Goal: Transaction & Acquisition: Purchase product/service

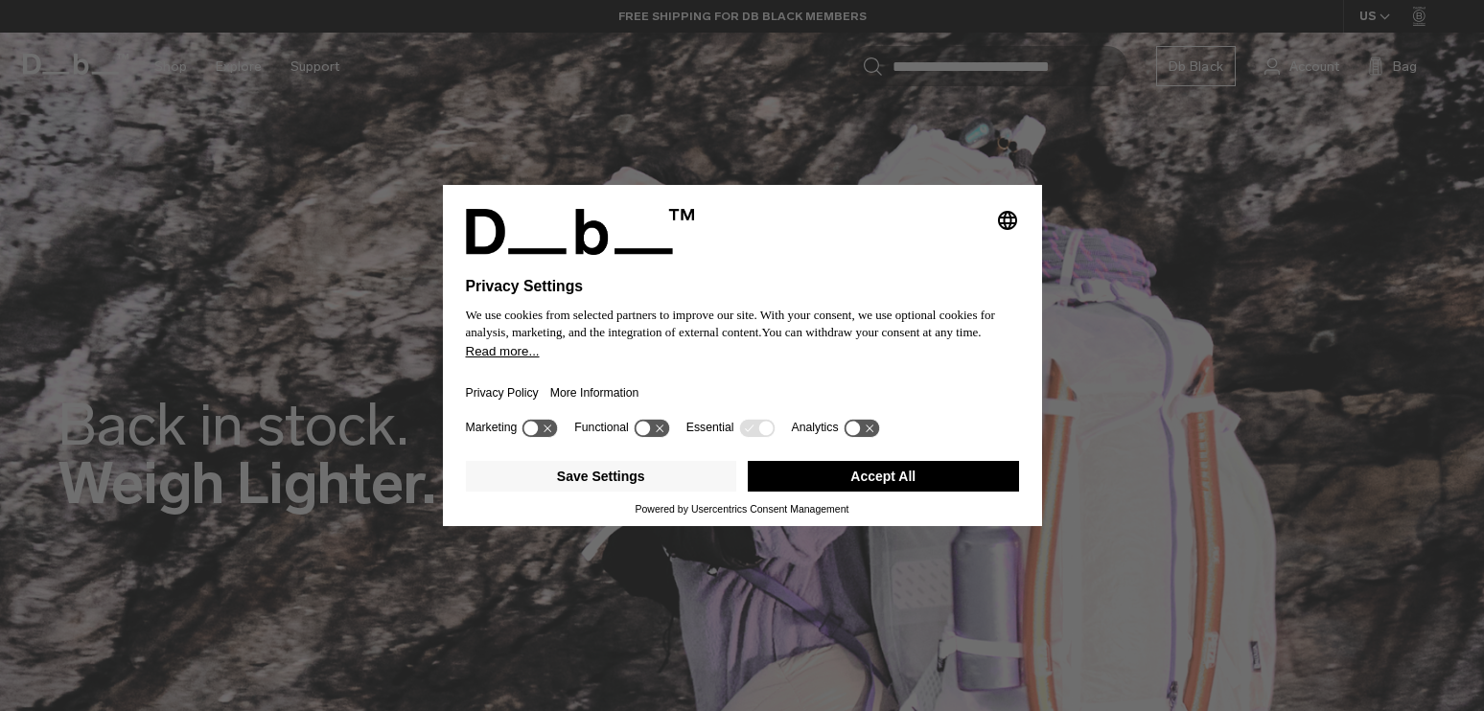
click at [865, 486] on button "Accept All" at bounding box center [883, 476] width 271 height 31
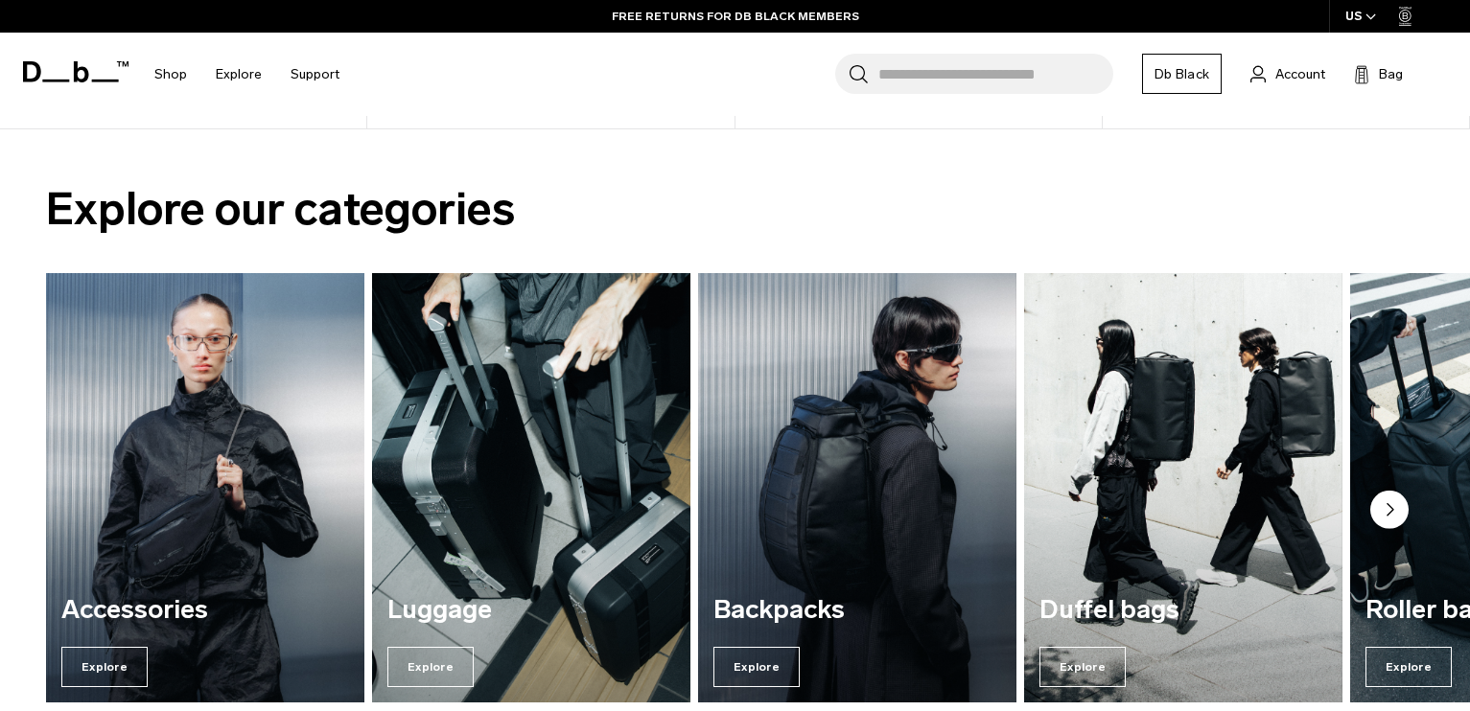
scroll to position [1461, 0]
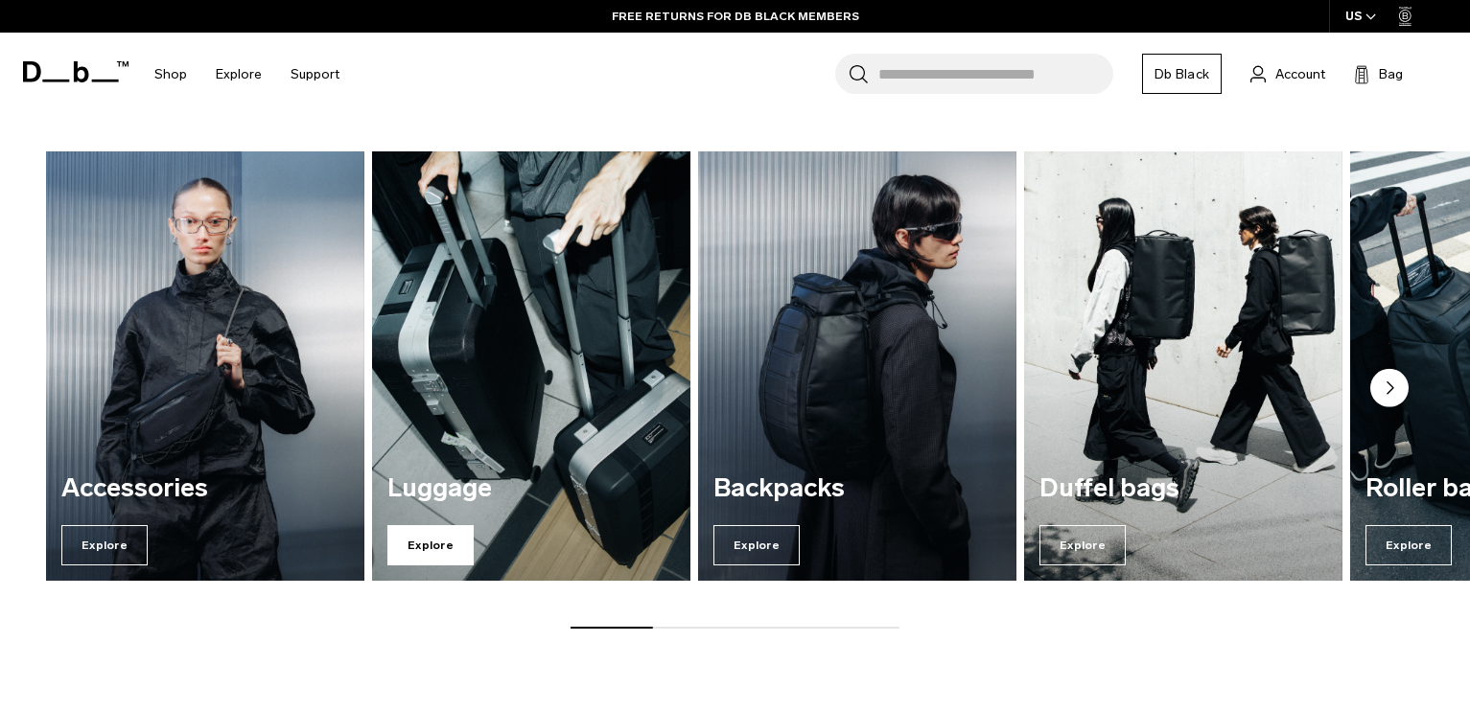
click at [432, 548] on span "Explore" at bounding box center [430, 545] width 86 height 40
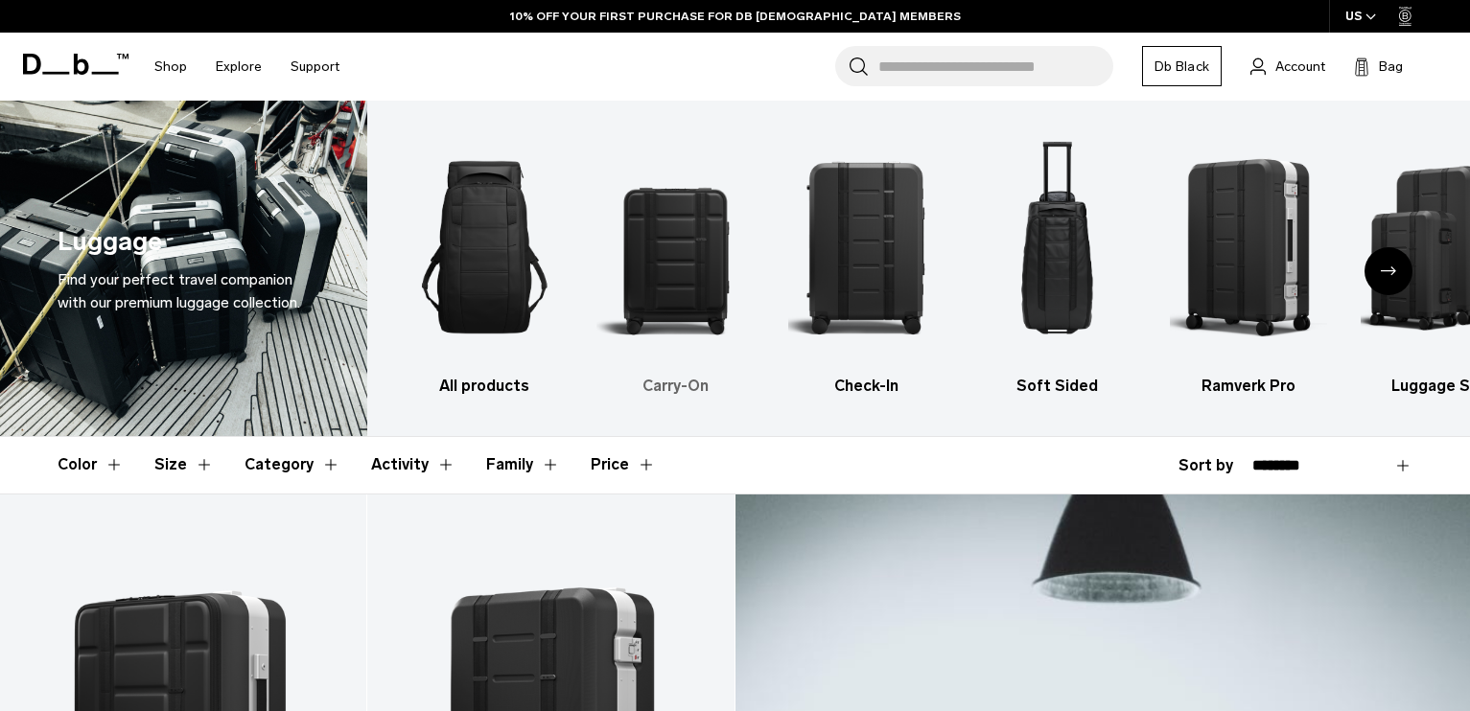
click at [683, 223] on img "2 / 6" at bounding box center [674, 247] width 157 height 236
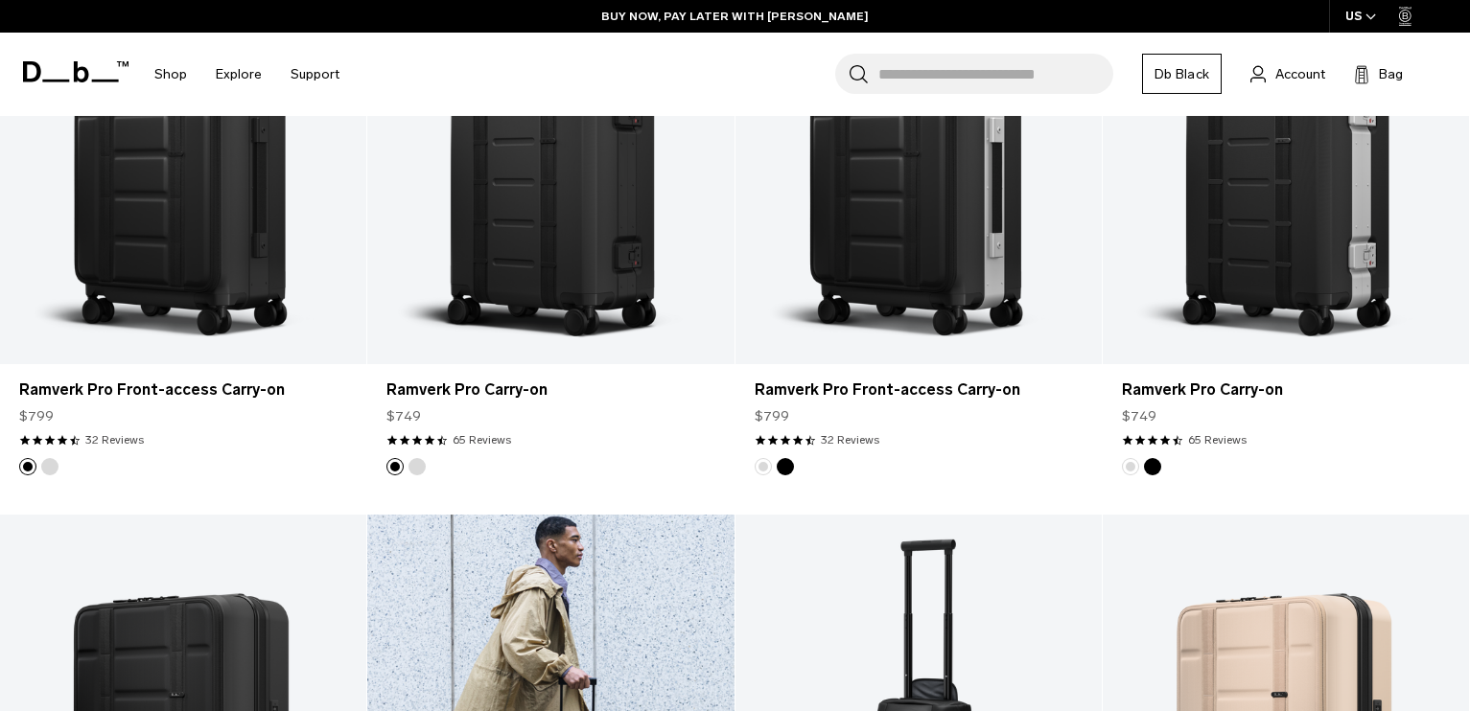
scroll to position [439, 0]
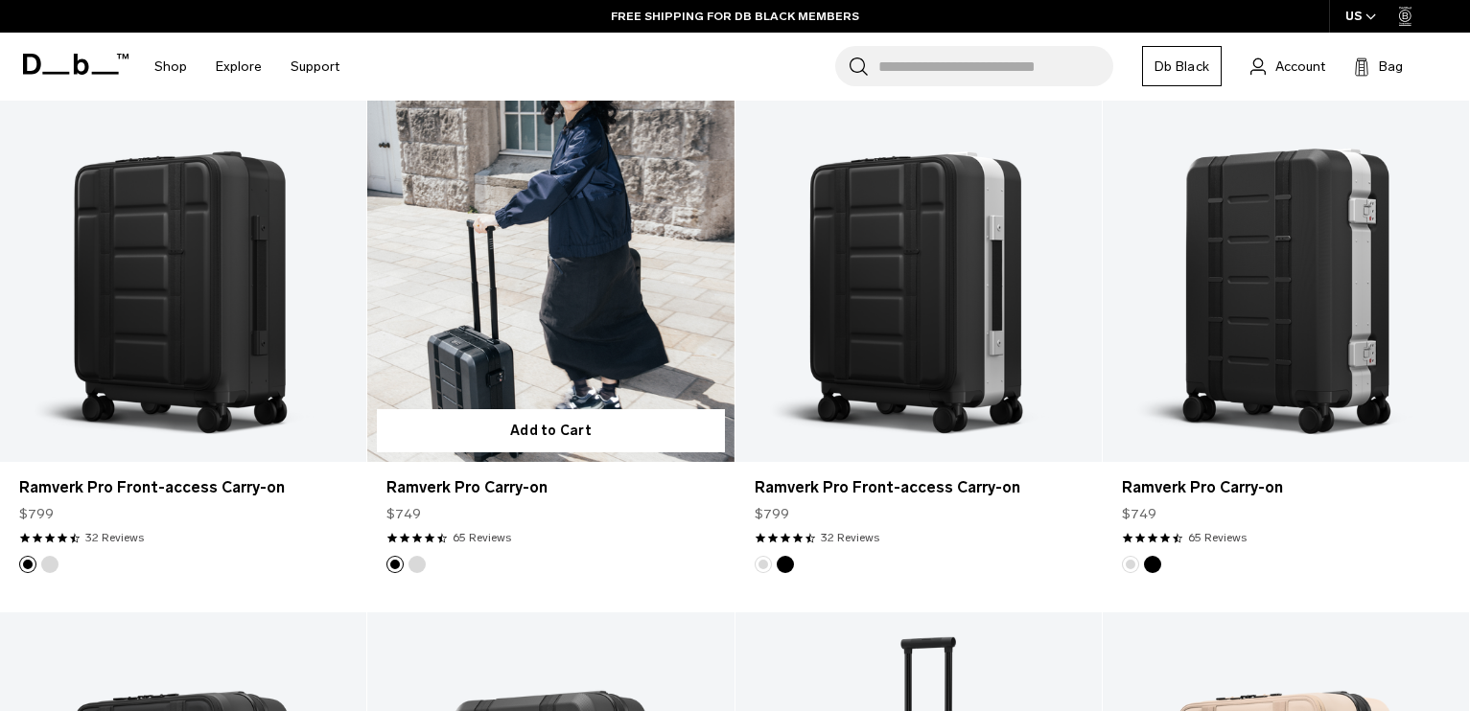
click at [489, 302] on link "Ramverk Pro Carry-on" at bounding box center [550, 259] width 366 height 407
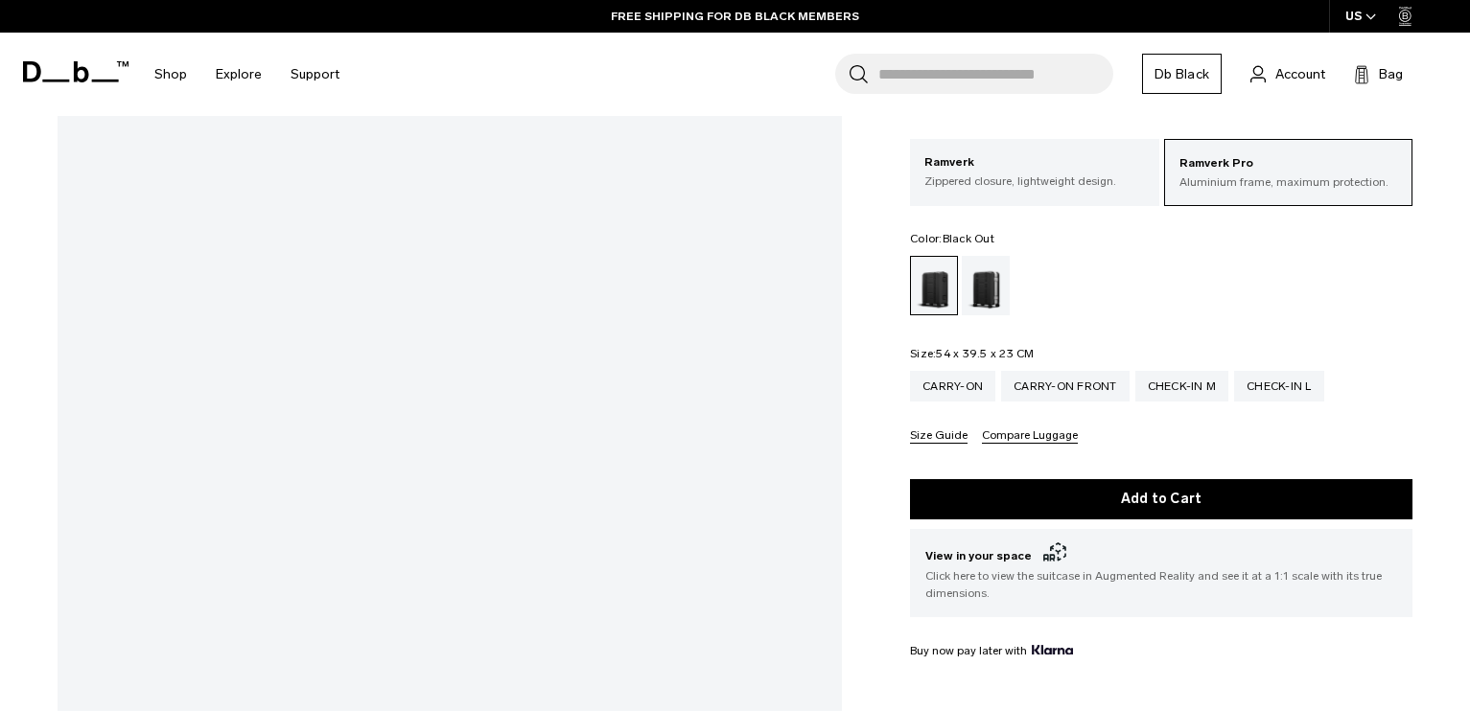
scroll to position [266, 0]
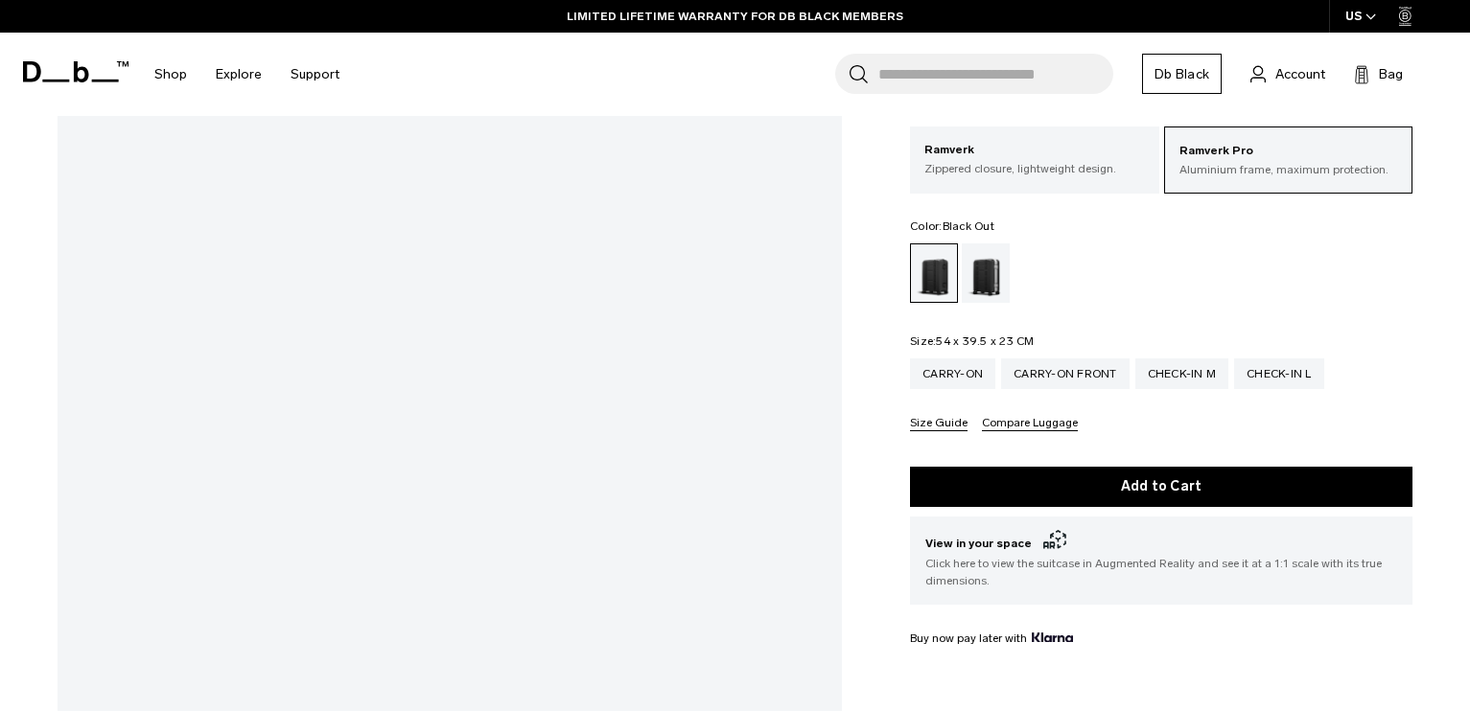
click at [716, 446] on html "Skip to content BUY NOW, PAY LATER WITH KLARNA 10% OFF YOUR FIRST PURCHASE FOR …" at bounding box center [735, 89] width 1470 height 711
click at [977, 286] on div "Silver" at bounding box center [985, 272] width 49 height 59
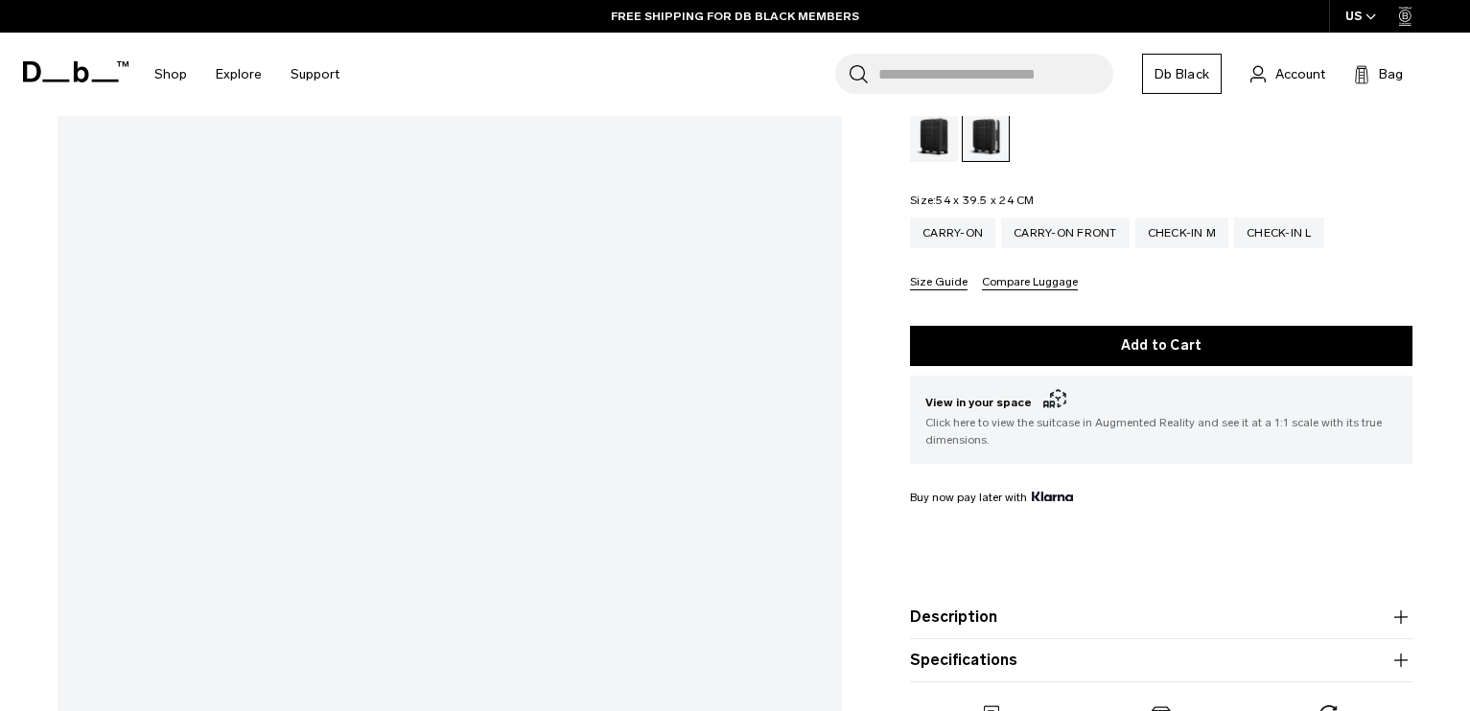
scroll to position [318, 0]
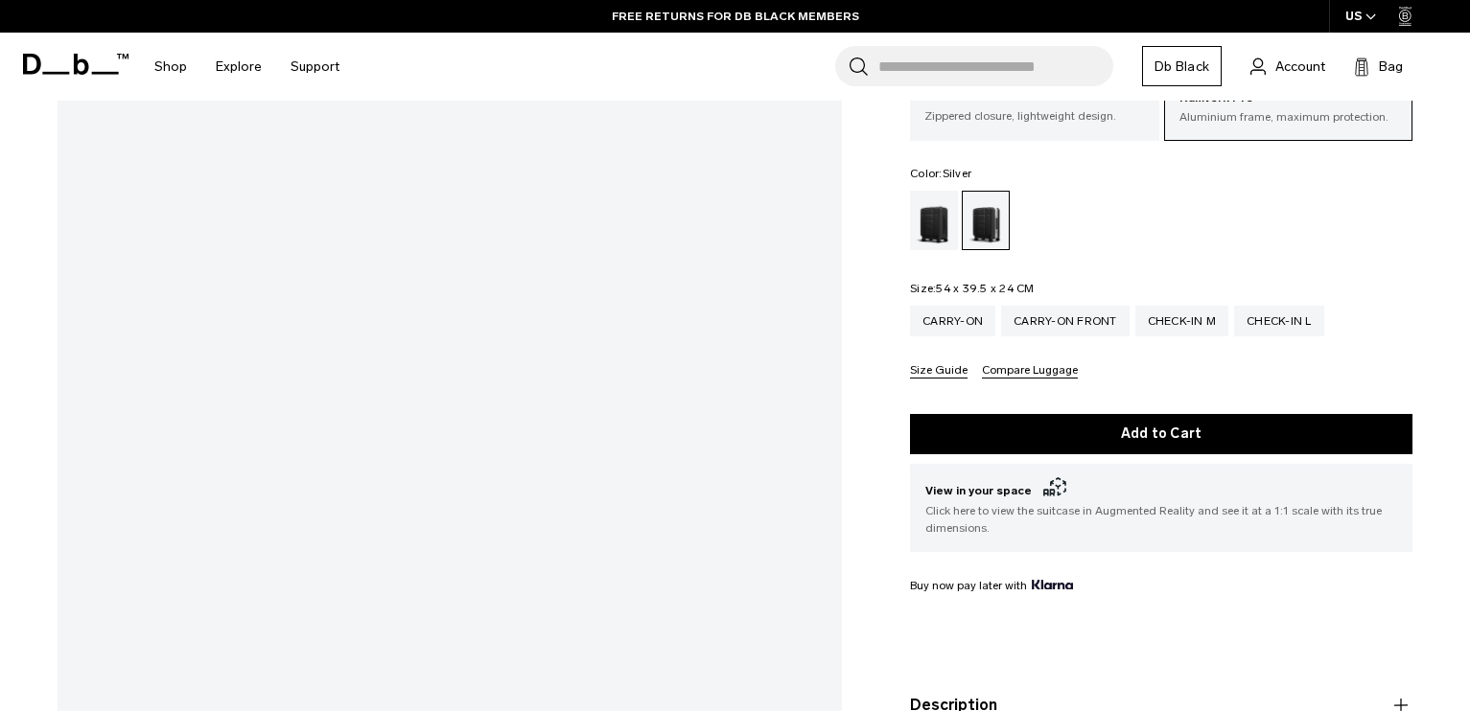
drag, startPoint x: 1175, startPoint y: 252, endPoint x: 1169, endPoint y: 387, distance: 135.3
click at [1169, 379] on div "Ramverk Pro Aluminium frame, maximum protection. Ramverk Zippered closure, ligh…" at bounding box center [1161, 226] width 502 height 305
click at [1221, 379] on div "Size Guide Compare Luggage" at bounding box center [1161, 371] width 502 height 14
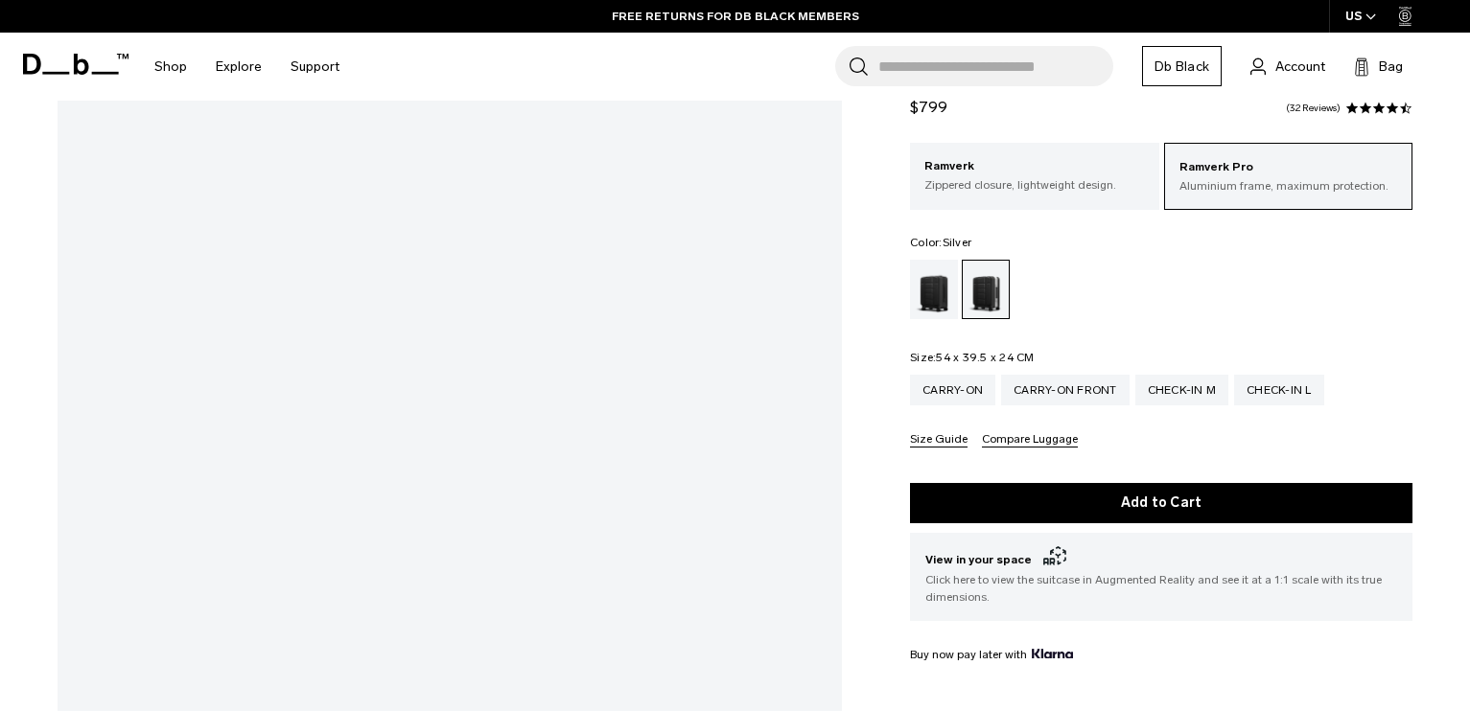
scroll to position [0, 0]
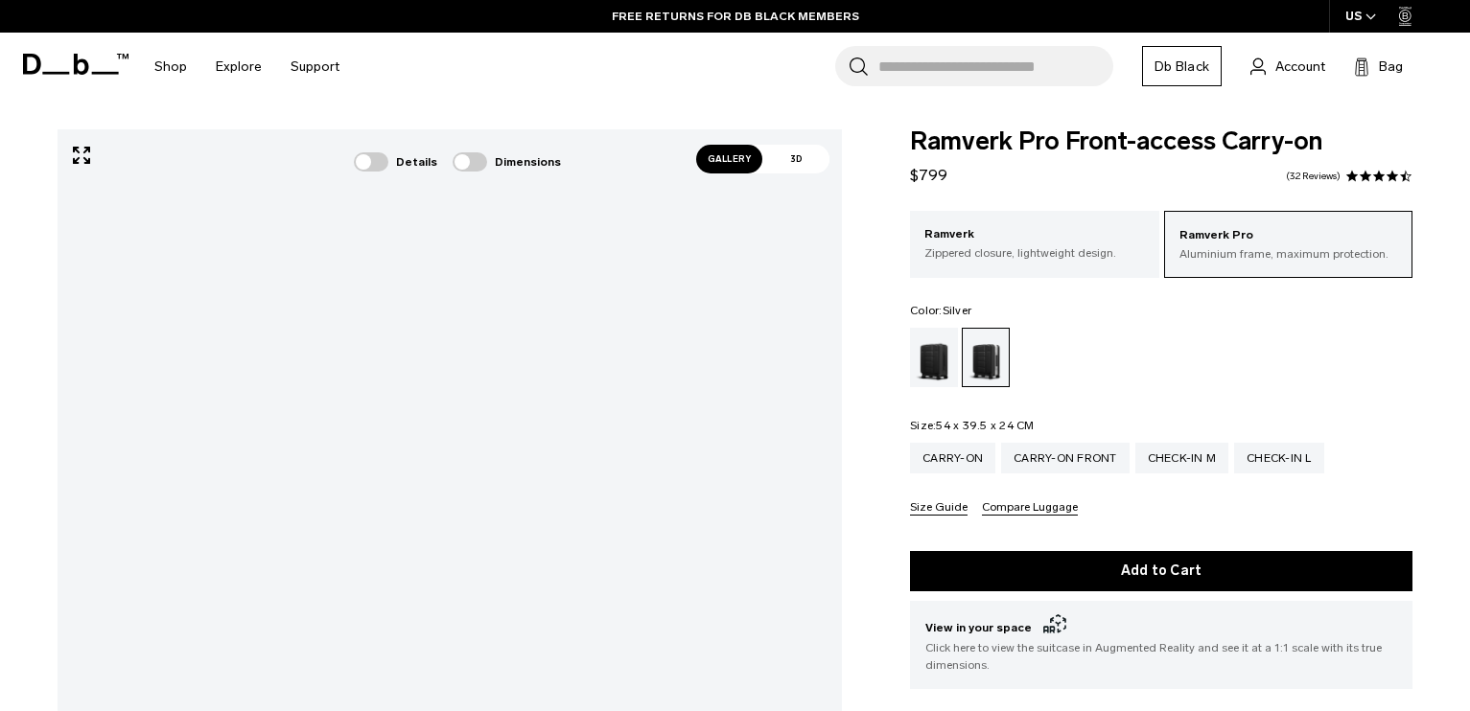
click at [734, 159] on span "Gallery" at bounding box center [729, 159] width 67 height 29
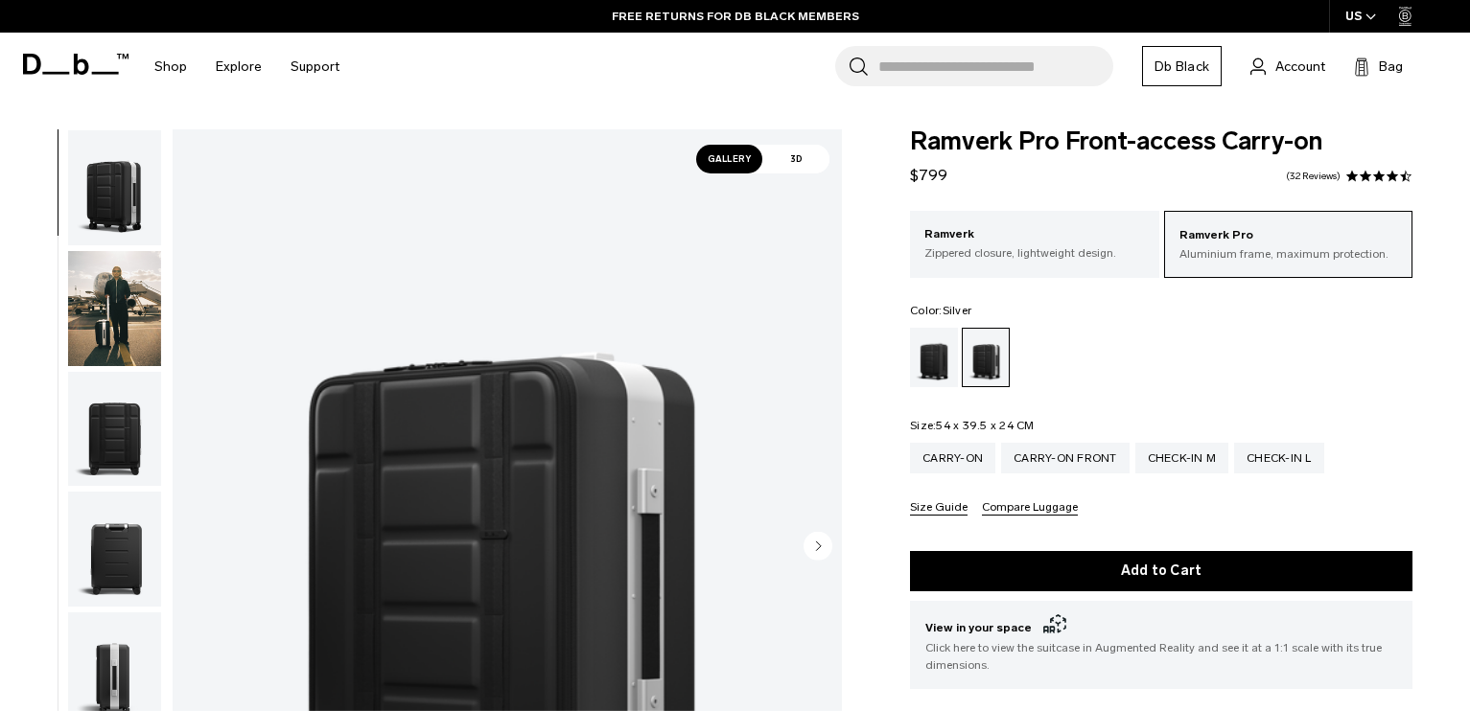
click at [117, 282] on img "button" at bounding box center [114, 308] width 93 height 115
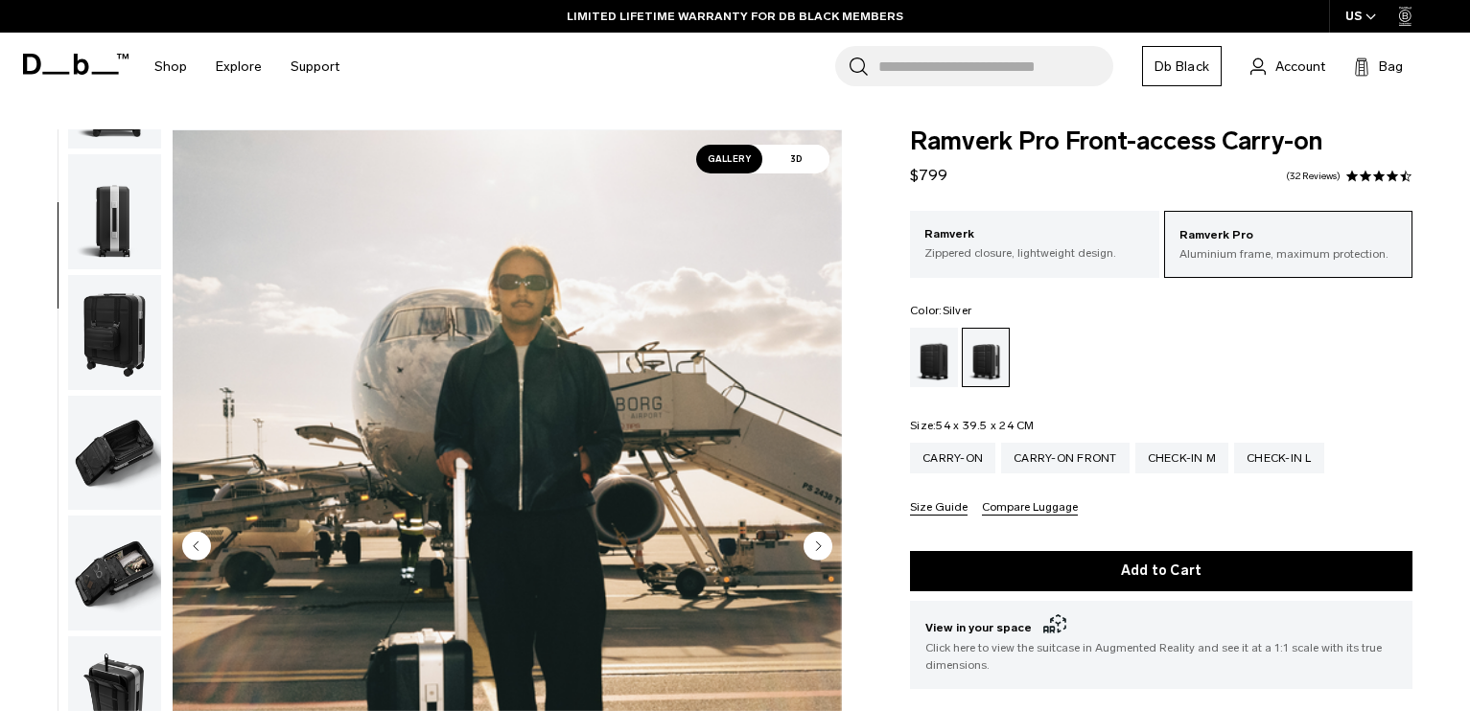
click at [117, 466] on img "button" at bounding box center [114, 453] width 93 height 115
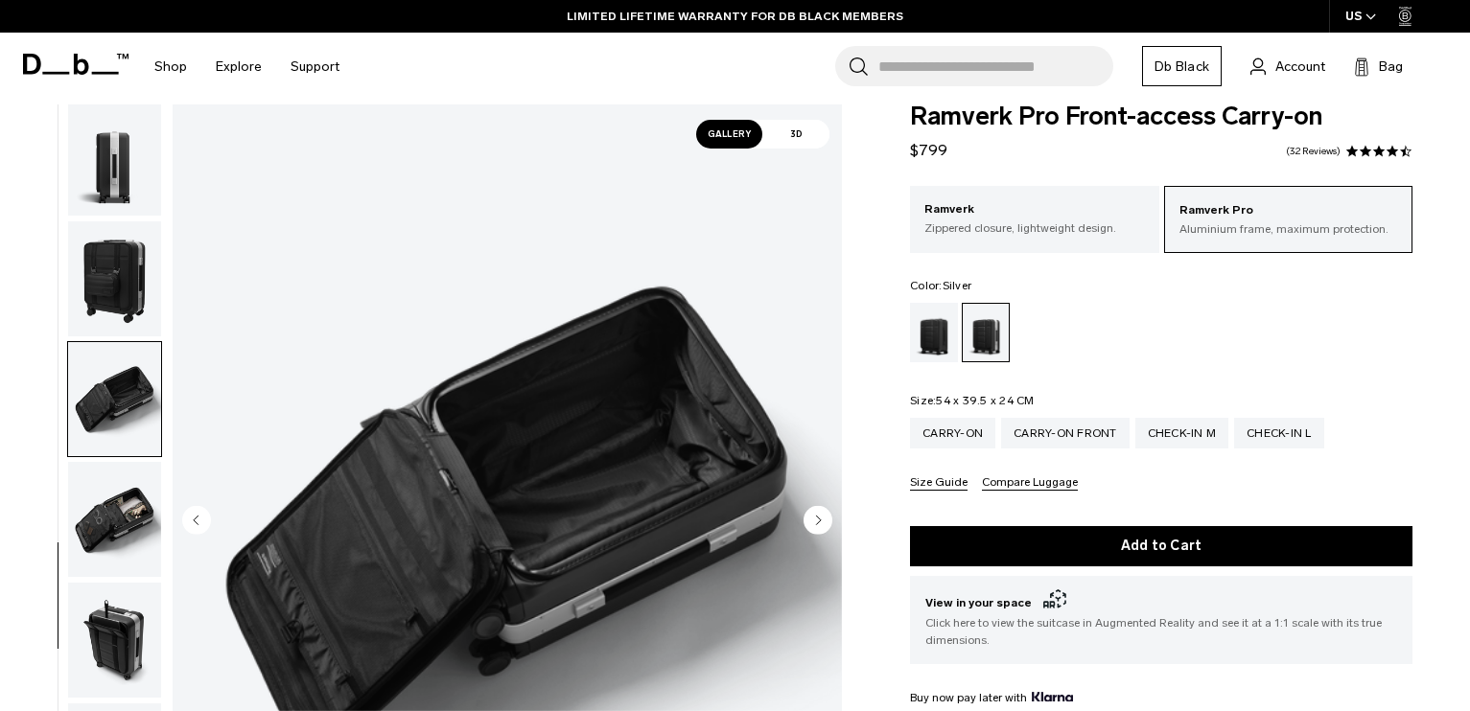
scroll to position [51, 0]
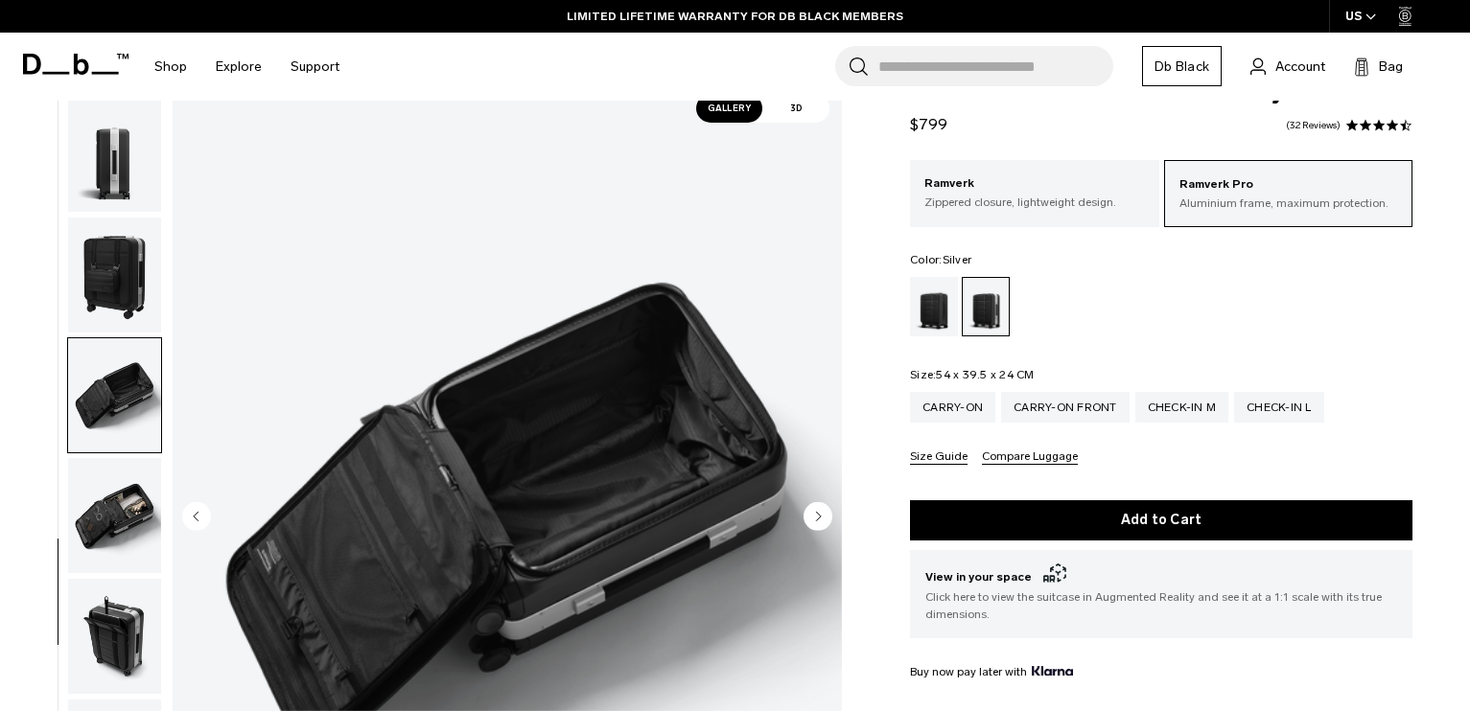
click at [124, 509] on img "button" at bounding box center [114, 515] width 93 height 115
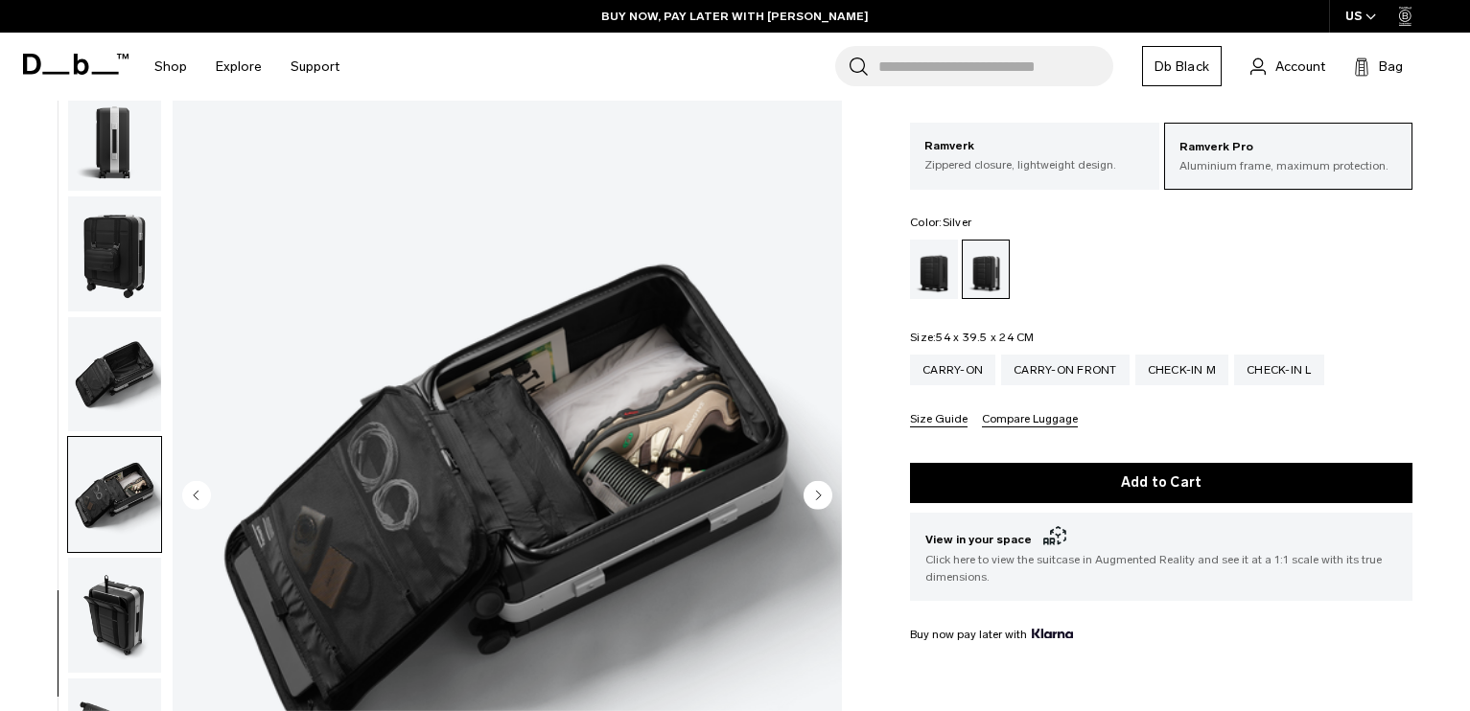
scroll to position [101, 0]
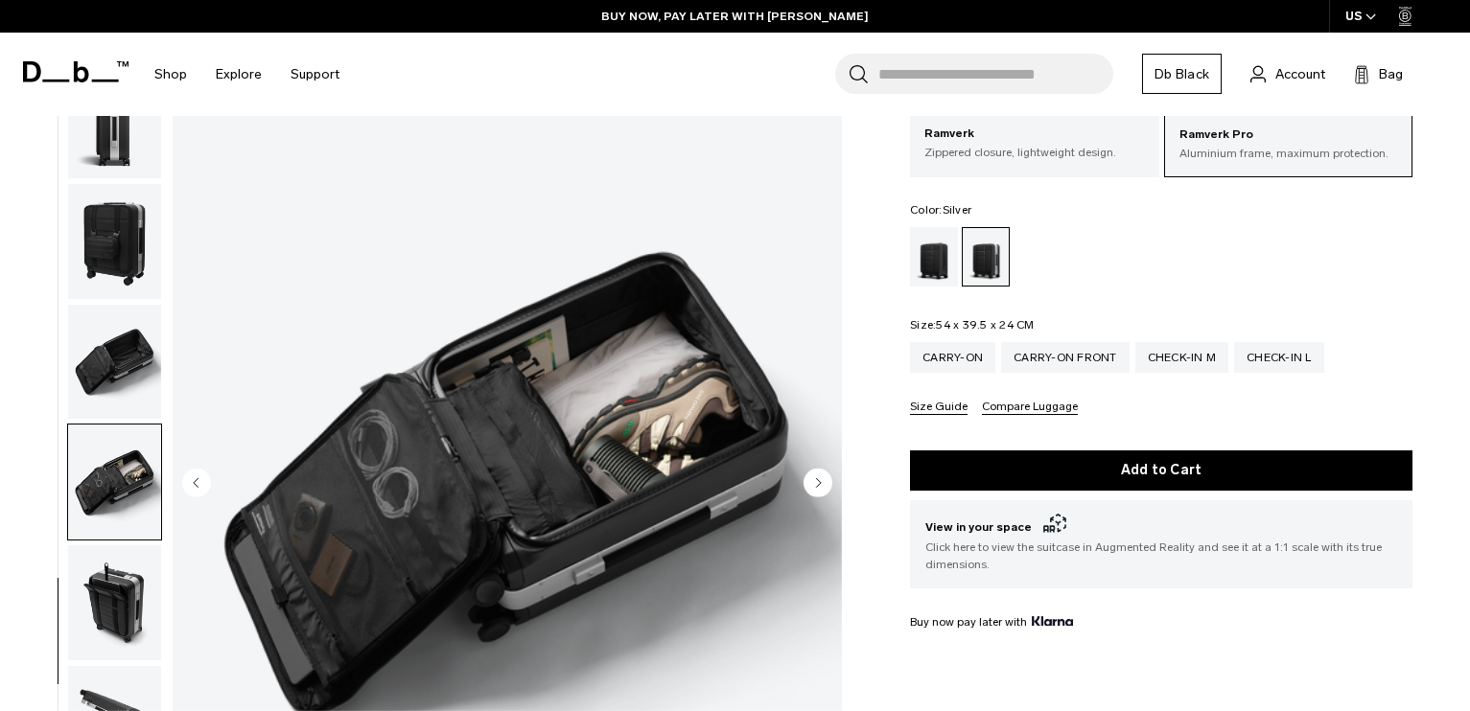
click at [118, 590] on img "button" at bounding box center [114, 602] width 93 height 115
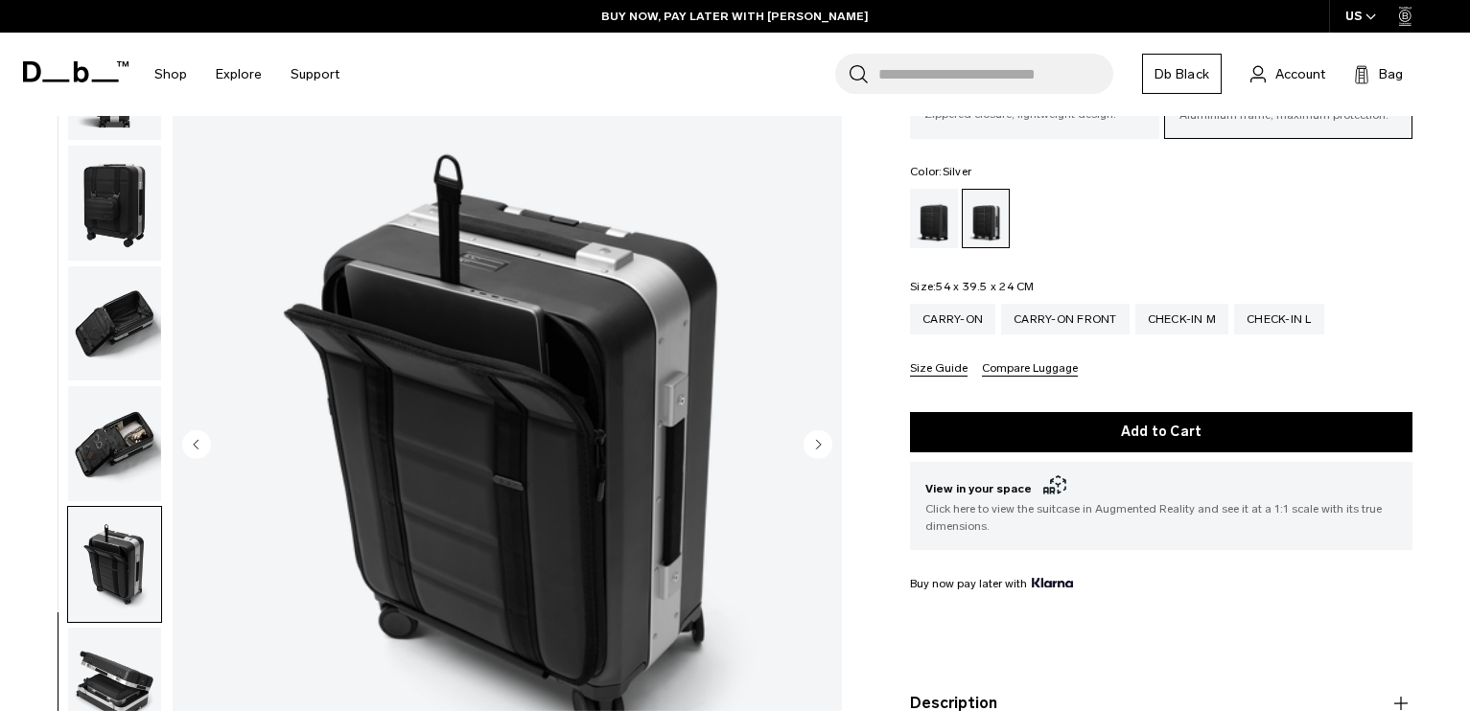
scroll to position [263, 0]
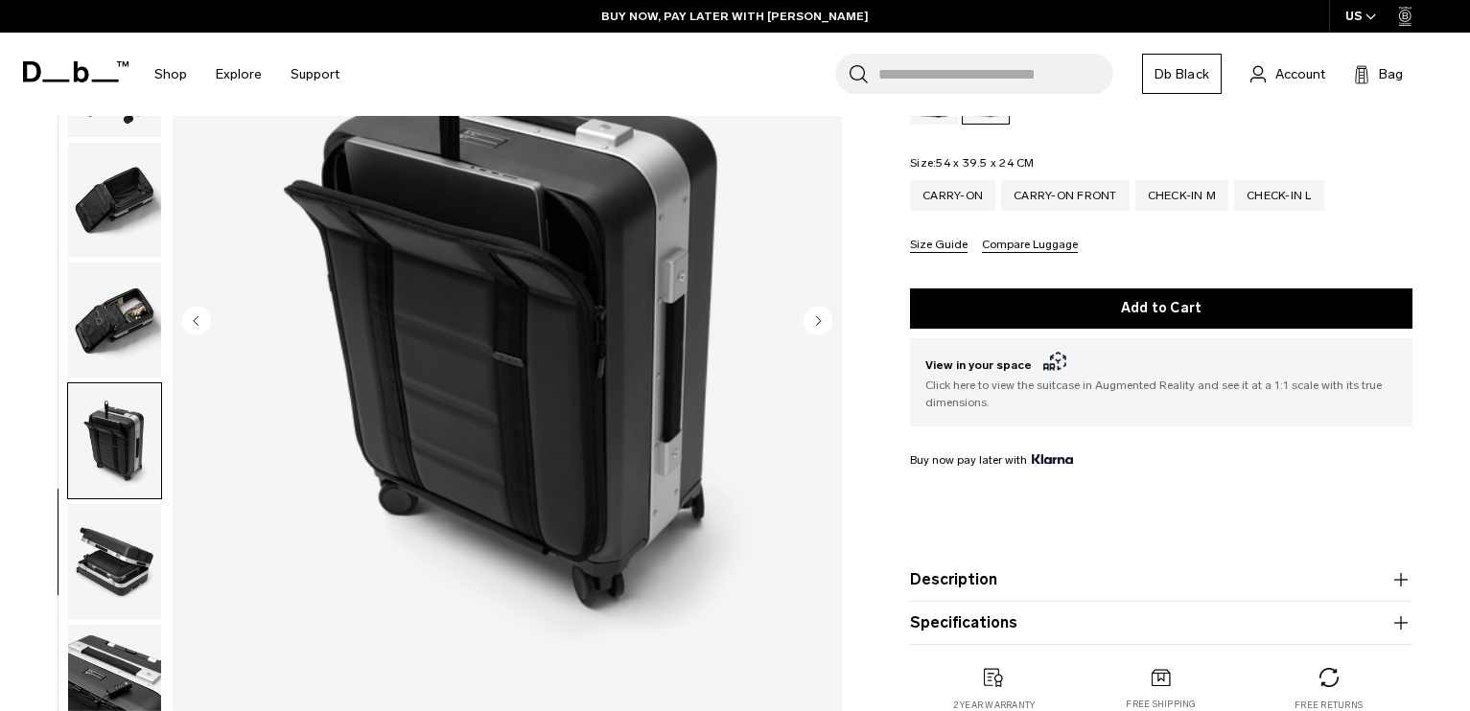
click at [109, 580] on img "button" at bounding box center [114, 561] width 93 height 115
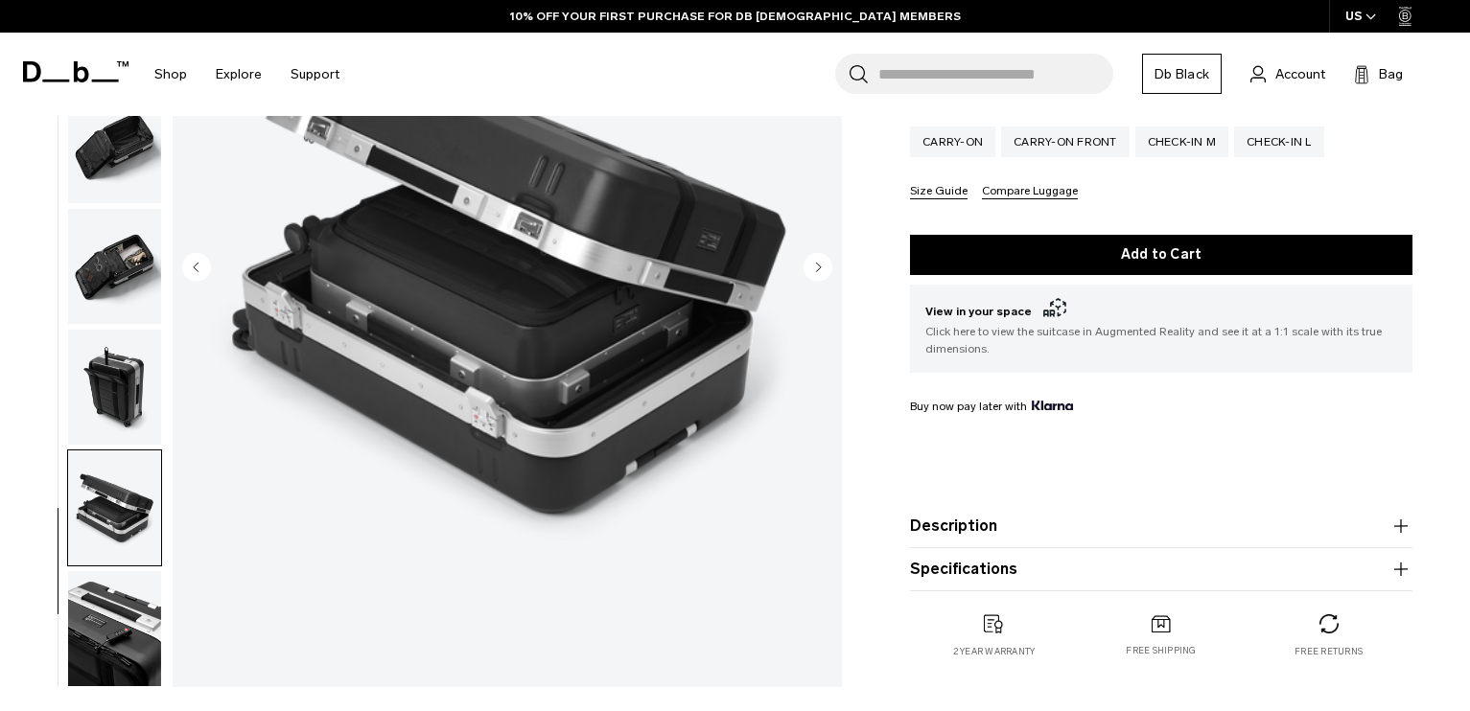
scroll to position [0, 0]
